Goal: Task Accomplishment & Management: Use online tool/utility

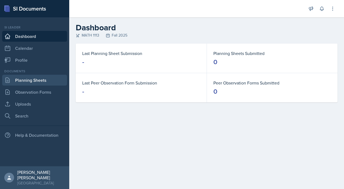
click at [51, 79] on link "Planning Sheets" at bounding box center [34, 80] width 65 height 11
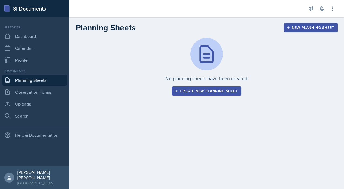
click at [200, 89] on div "Create new planning sheet" at bounding box center [206, 91] width 62 height 4
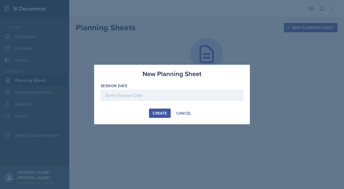
click at [129, 96] on div at bounding box center [172, 94] width 143 height 11
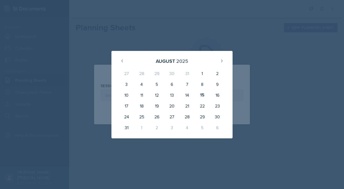
click at [200, 91] on div "15" at bounding box center [202, 94] width 15 height 11
type input "[DATE]"
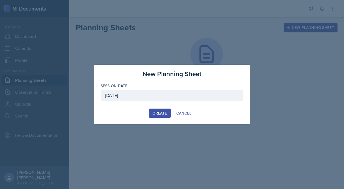
click at [164, 116] on button "Create" at bounding box center [159, 112] width 21 height 9
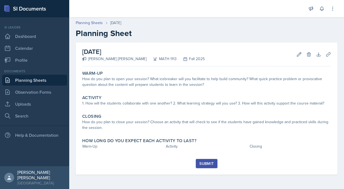
click at [239, 50] on div "[DATE] [PERSON_NAME] [PERSON_NAME] MATH 1113 Fall 2025 Edit Delete Download Upl…" at bounding box center [206, 54] width 249 height 24
click at [239, 51] on button "Edit" at bounding box center [299, 54] width 10 height 10
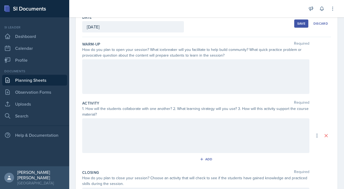
click at [233, 62] on p at bounding box center [196, 65] width 218 height 6
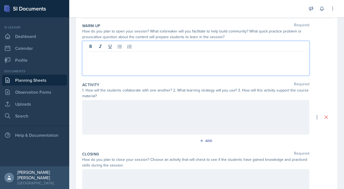
scroll to position [51, 0]
click at [124, 120] on div at bounding box center [195, 116] width 227 height 35
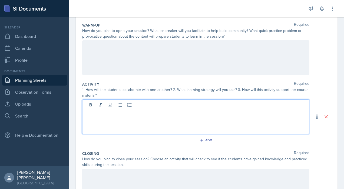
scroll to position [61, 0]
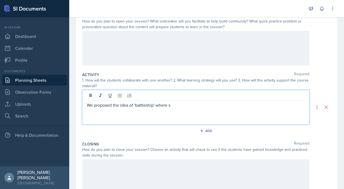
click at [159, 105] on p "We proposed the idea of 'battleship' where s" at bounding box center [196, 105] width 218 height 6
click at [239, 106] on p "We proposed the idea of 'battleship' where students would tri to ask each other…" at bounding box center [196, 105] width 218 height 6
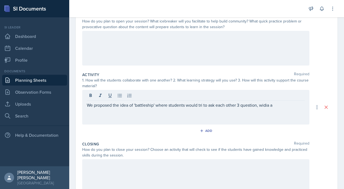
click at [239, 135] on div "Add" at bounding box center [206, 131] width 249 height 10
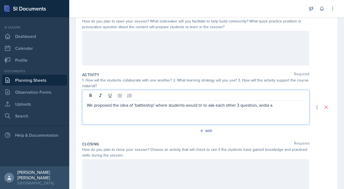
click at [239, 93] on div "We proposed the idea of 'battleship' where students would tri to ask each other…" at bounding box center [195, 107] width 227 height 35
click at [239, 102] on p "We proposed the idea of 'battleship' where students would tri to ask each other…" at bounding box center [196, 105] width 218 height 6
click at [239, 108] on div "We proposed the idea of 'battleship' where students would tri to ask each other…" at bounding box center [195, 107] width 227 height 35
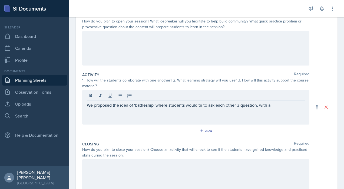
click at [239, 108] on div "We proposed the idea of 'battleship' where students would tri to ask each other…" at bounding box center [195, 107] width 227 height 35
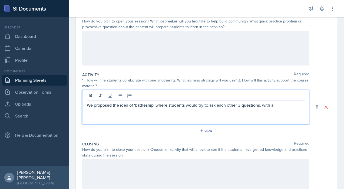
click at [239, 99] on div at bounding box center [196, 96] width 218 height 9
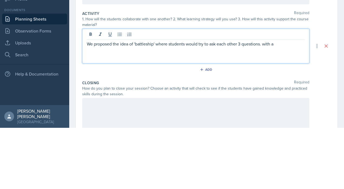
click at [239, 103] on p "We proposed the idea of 'battleship' where students would try to ask each other…" at bounding box center [196, 105] width 218 height 6
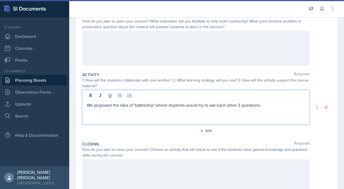
click at [239, 58] on div at bounding box center [195, 48] width 227 height 35
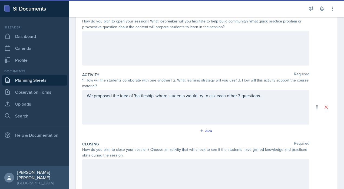
scroll to position [70, 0]
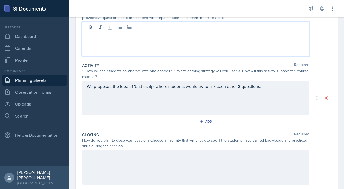
click at [168, 38] on p at bounding box center [196, 37] width 218 height 6
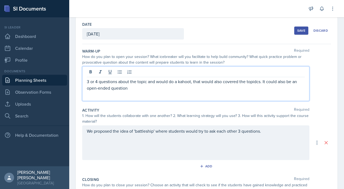
scroll to position [23, 0]
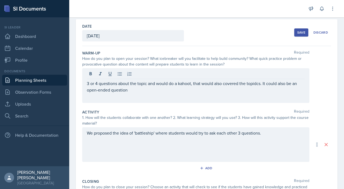
drag, startPoint x: 140, startPoint y: 95, endPoint x: 29, endPoint y: 63, distance: 114.8
click at [29, 63] on div "SI Documents Si leader Dashboard Calendar Profile Documents Planning Sheets Obs…" at bounding box center [172, 94] width 344 height 189
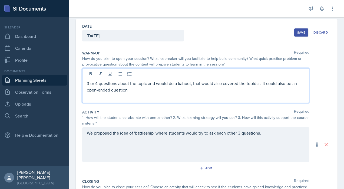
click at [142, 80] on p "3 or 4 questions about the topic and would do a kahoot, that would also covered…" at bounding box center [196, 86] width 218 height 13
drag, startPoint x: 142, startPoint y: 80, endPoint x: 16, endPoint y: 44, distance: 131.4
click at [16, 44] on div "SI Documents Si leader Dashboard Calendar Profile Documents Planning Sheets Obs…" at bounding box center [172, 94] width 344 height 189
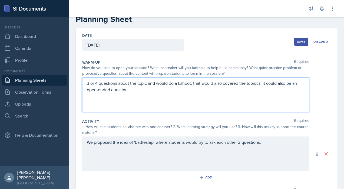
click at [153, 100] on div "3 or 4 questions about the topic and would do a kahoot, that would also covered…" at bounding box center [195, 94] width 227 height 35
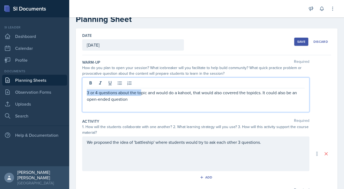
scroll to position [23, 0]
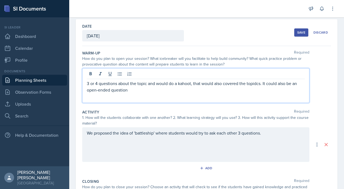
click at [133, 90] on p "3 or 4 questions about the topic and would do a kahoot, that would also covered…" at bounding box center [196, 86] width 218 height 13
click at [128, 83] on p "Open end questions about US History (where and why do you think most bills die …" at bounding box center [196, 83] width 218 height 6
drag, startPoint x: 137, startPoint y: 81, endPoint x: 283, endPoint y: 90, distance: 146.2
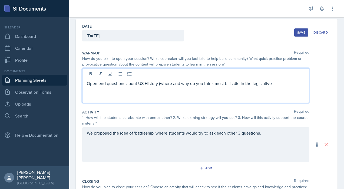
click at [239, 90] on div "Open end questions about US History (where and why do you think most bills die …" at bounding box center [195, 85] width 227 height 35
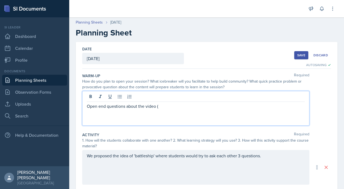
scroll to position [0, 0]
click at [239, 143] on div "1. How will the students collaborate with one another? 2. What learning strateg…" at bounding box center [195, 143] width 227 height 11
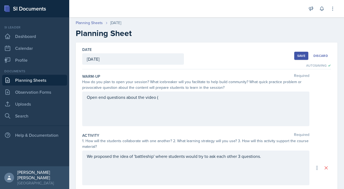
click at [239, 143] on div "1. How will the students collaborate with one another? 2. What learning strateg…" at bounding box center [195, 143] width 227 height 11
click at [178, 99] on div "Open end questions about the video (" at bounding box center [195, 108] width 227 height 35
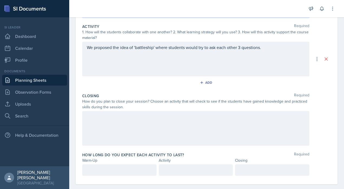
scroll to position [108, 0]
click at [193, 129] on div at bounding box center [195, 128] width 227 height 35
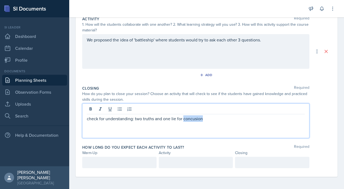
click at [191, 116] on p "check for understanding: two truths and one lie for concusion" at bounding box center [196, 118] width 218 height 6
click at [239, 69] on div "Activity Required 1. How will the students collaborate with one another? 2. Wha…" at bounding box center [206, 48] width 249 height 69
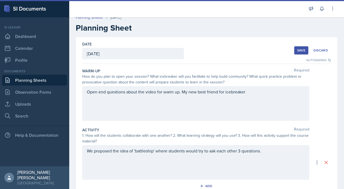
click at [87, 92] on p "Open end questions about the video for warm up. My new best friend for icebreak…" at bounding box center [196, 91] width 218 height 6
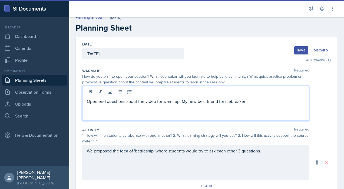
scroll to position [15, 0]
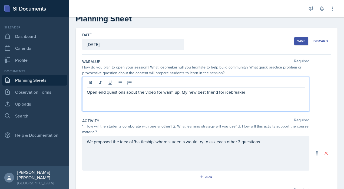
click at [138, 139] on div "We proposed the idea of 'battleship' where students would try to ask each other…" at bounding box center [195, 153] width 227 height 35
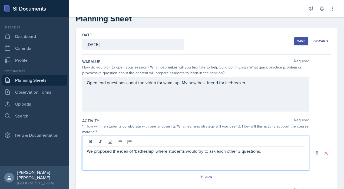
scroll to position [0, 0]
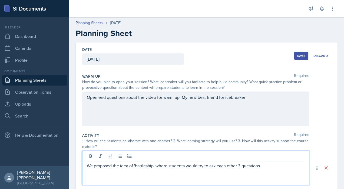
click at [213, 46] on div "Date [DATE] [DATE] 27 28 29 30 31 1 2 3 4 5 6 7 8 9 10 11 12 13 14 15 16 17 18 …" at bounding box center [206, 55] width 249 height 27
